Goal: Transaction & Acquisition: Download file/media

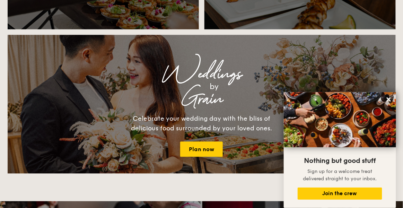
scroll to position [892, 0]
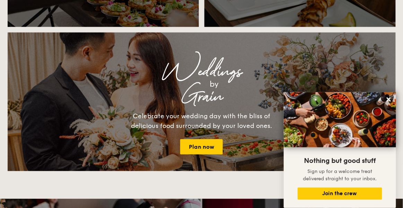
click at [389, 101] on icon at bounding box center [388, 99] width 4 height 4
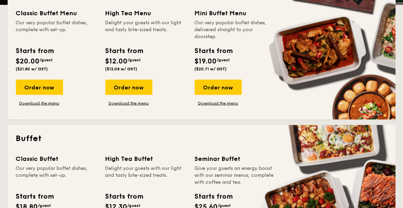
scroll to position [0, 0]
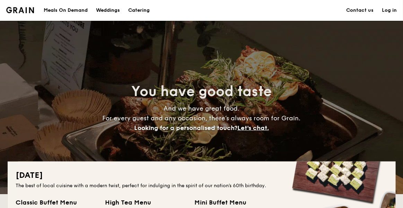
click at [71, 16] on div "Meals On Demand" at bounding box center [66, 10] width 44 height 21
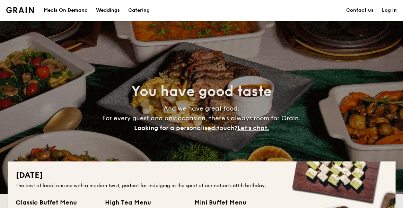
click at [138, 13] on h1 "Catering" at bounding box center [138, 10] width 21 height 21
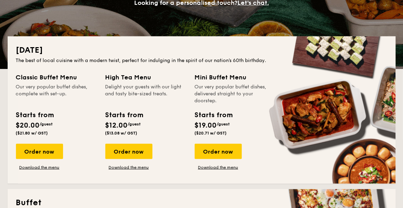
scroll to position [125, 0]
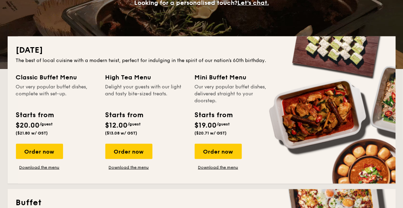
click at [39, 168] on link "Download the menu" at bounding box center [39, 167] width 47 height 6
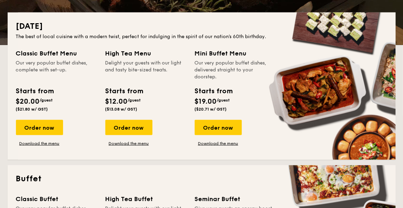
scroll to position [158, 0]
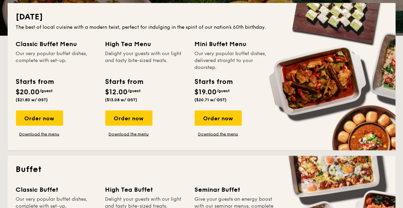
click at [139, 135] on link "Download the menu" at bounding box center [128, 134] width 47 height 6
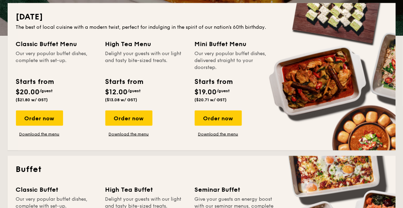
click at [226, 135] on link "Download the menu" at bounding box center [218, 134] width 47 height 6
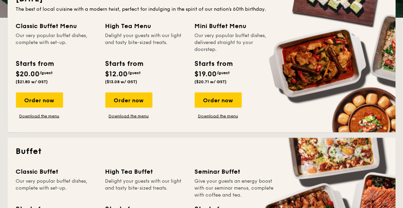
scroll to position [175, 0]
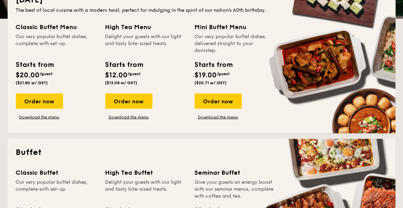
click at [228, 117] on link "Download the menu" at bounding box center [218, 117] width 47 height 6
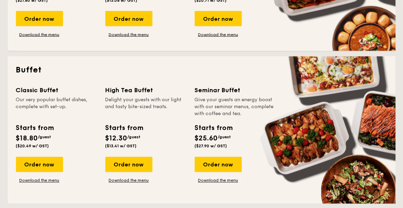
scroll to position [258, 0]
click at [50, 180] on link "Download the menu" at bounding box center [39, 181] width 47 height 6
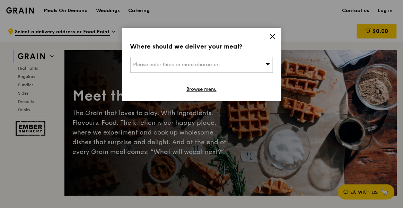
click at [270, 38] on icon at bounding box center [272, 36] width 6 height 6
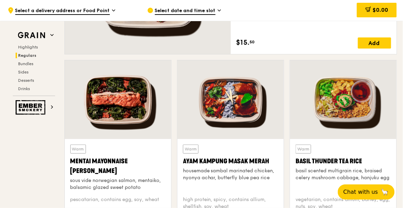
scroll to position [582, 0]
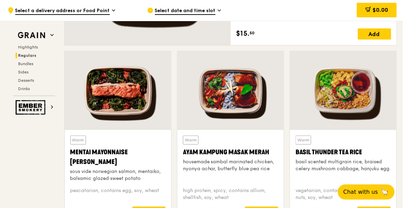
click at [356, 149] on div "Basil Thunder Tea Rice" at bounding box center [342, 152] width 95 height 10
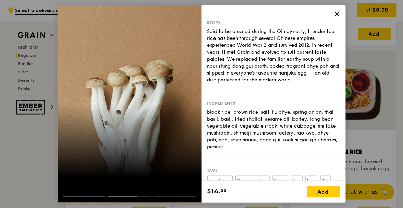
click at [337, 18] on span at bounding box center [337, 15] width 6 height 8
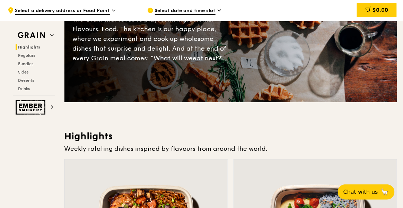
scroll to position [0, 0]
